Goal: Transaction & Acquisition: Purchase product/service

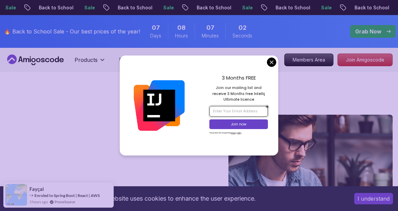
click at [260, 111] on input "email" at bounding box center [238, 111] width 58 height 11
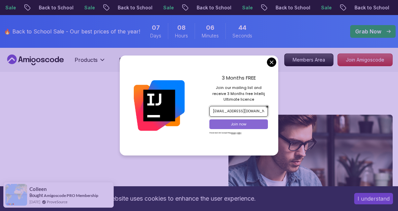
type input "[EMAIL_ADDRESS][DOMAIN_NAME]"
click at [244, 126] on p "Join now" at bounding box center [238, 124] width 47 height 5
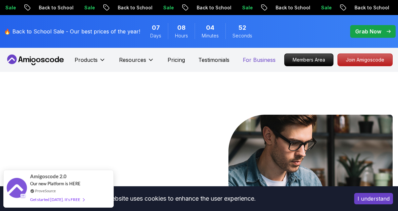
click at [255, 61] on p "For Business" at bounding box center [259, 60] width 33 height 8
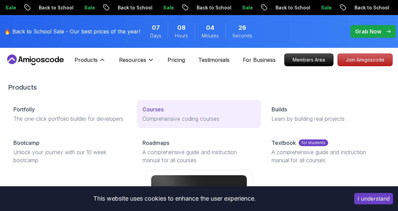
click at [150, 108] on p "Courses" at bounding box center [152, 109] width 21 height 8
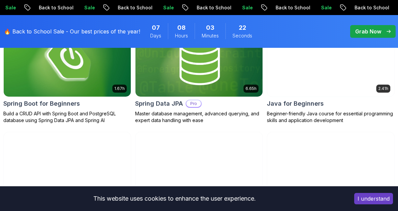
scroll to position [368, 0]
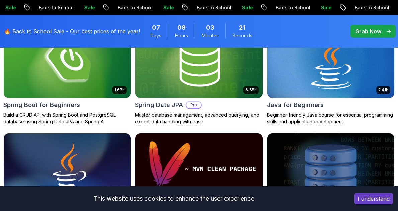
click at [321, 73] on img at bounding box center [330, 62] width 133 height 75
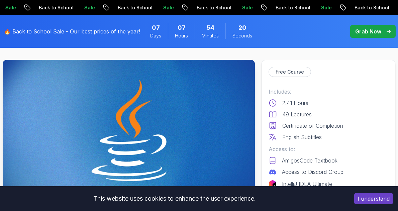
scroll to position [25, 0]
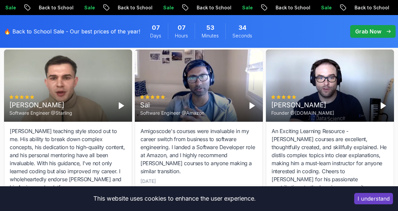
scroll to position [2329, 0]
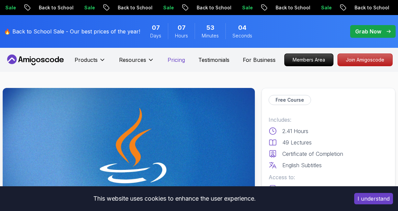
click at [176, 60] on p "Pricing" at bounding box center [175, 60] width 17 height 8
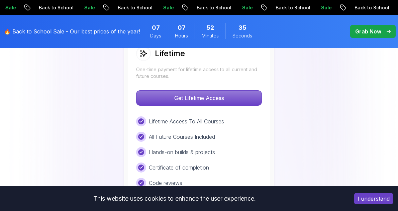
scroll to position [535, 0]
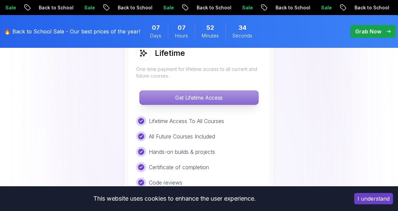
click at [175, 95] on p "Get Lifetime Access" at bounding box center [198, 98] width 119 height 14
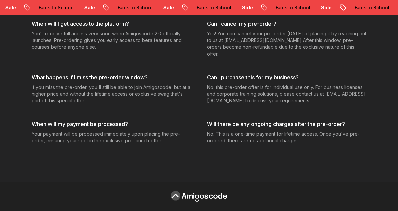
scroll to position [2690, 0]
